Goal: Task Accomplishment & Management: Use online tool/utility

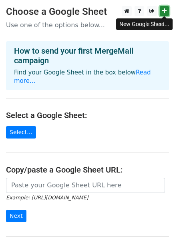
click at [164, 12] on icon at bounding box center [164, 11] width 4 height 6
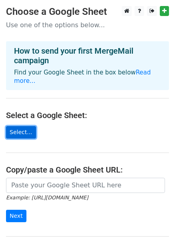
click at [18, 126] on link "Select..." at bounding box center [21, 132] width 30 height 12
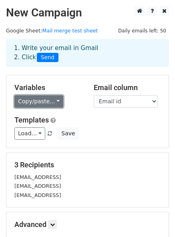
click at [54, 103] on link "Copy/paste..." at bounding box center [38, 101] width 49 height 12
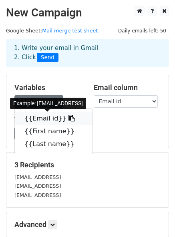
click at [39, 118] on link "{{Email id}}" at bounding box center [54, 118] width 78 height 13
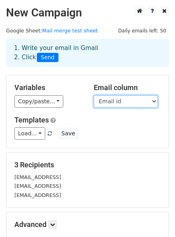
drag, startPoint x: 152, startPoint y: 102, endPoint x: 69, endPoint y: 101, distance: 83.3
click at [69, 101] on div "Variables Copy/paste... {{Email id}} {{First name}} {{Last name}} Email column …" at bounding box center [87, 95] width 158 height 24
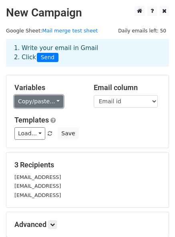
click at [54, 102] on link "Copy/paste..." at bounding box center [38, 101] width 49 height 12
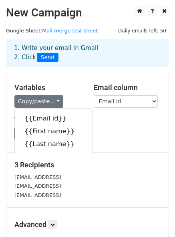
click at [74, 96] on div "Copy/paste... {{Email id}} {{First name}} {{Last name}}" at bounding box center [47, 101] width 67 height 12
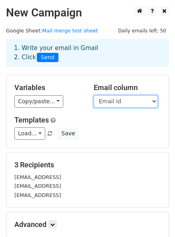
click at [94, 95] on select "Email id First name Last name" at bounding box center [126, 101] width 64 height 12
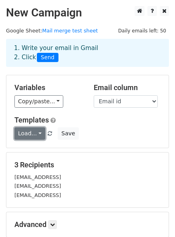
click at [38, 136] on link "Load..." at bounding box center [29, 133] width 31 height 12
click at [82, 116] on h5 "Templates" at bounding box center [87, 120] width 146 height 9
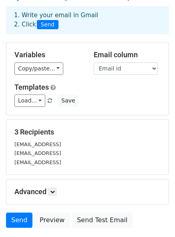
scroll to position [92, 0]
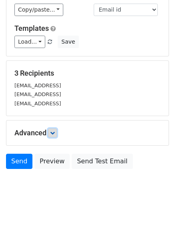
click at [52, 134] on icon at bounding box center [52, 132] width 5 height 5
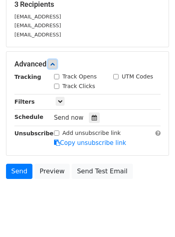
scroll to position [171, 0]
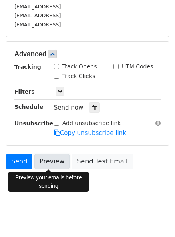
click at [49, 164] on link "Preview" at bounding box center [51, 161] width 35 height 15
click at [54, 161] on link "Preview" at bounding box center [51, 161] width 35 height 15
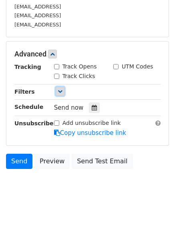
click at [60, 92] on icon at bounding box center [60, 91] width 5 height 5
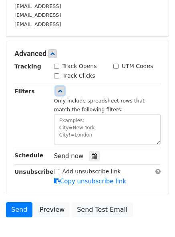
click at [60, 92] on icon at bounding box center [60, 90] width 5 height 5
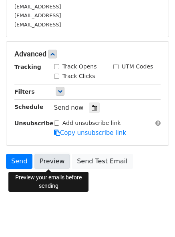
click at [48, 158] on link "Preview" at bounding box center [51, 161] width 35 height 15
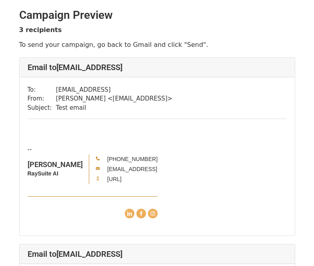
scroll to position [4, 0]
